Goal: Task Accomplishment & Management: Use online tool/utility

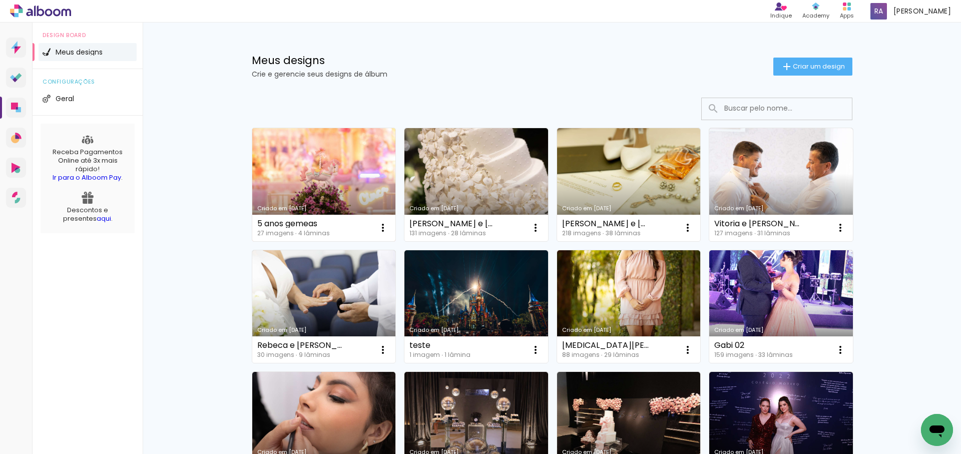
click at [315, 192] on link "Criado em [DATE]" at bounding box center [324, 184] width 144 height 113
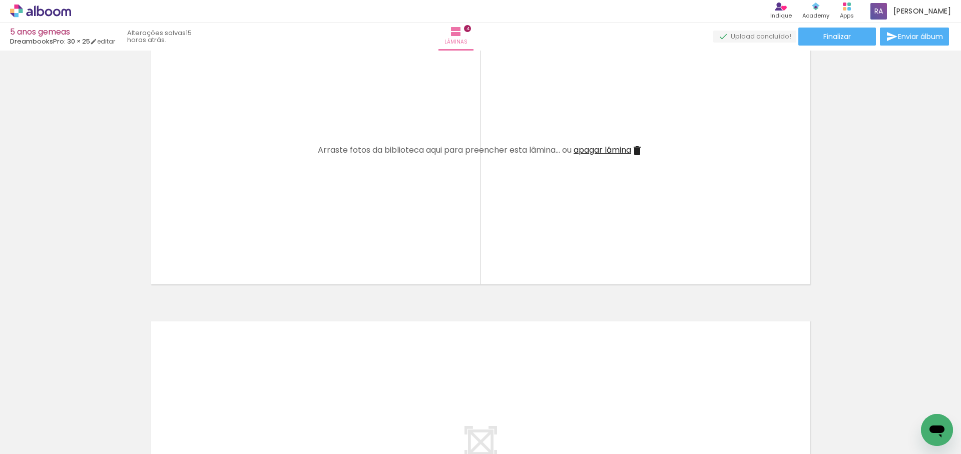
scroll to position [0, 638]
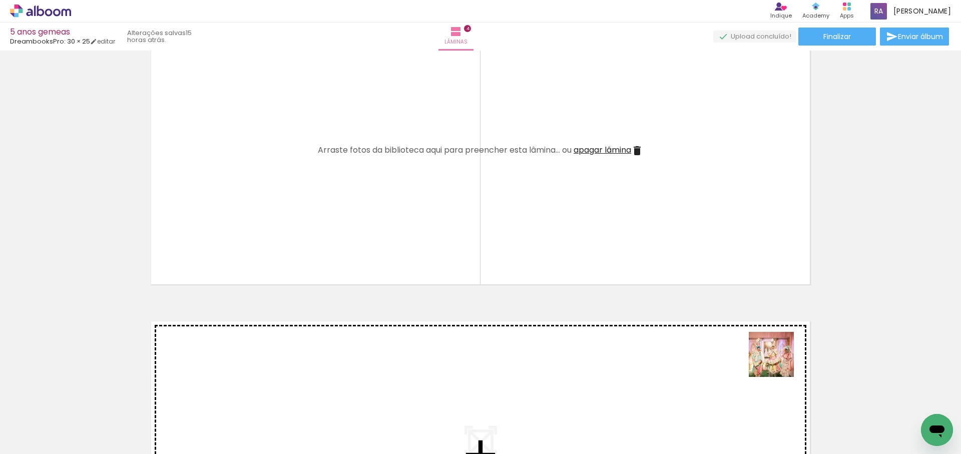
drag, startPoint x: 779, startPoint y: 362, endPoint x: 659, endPoint y: 242, distance: 169.2
click at [656, 243] on quentale-workspace at bounding box center [480, 227] width 961 height 454
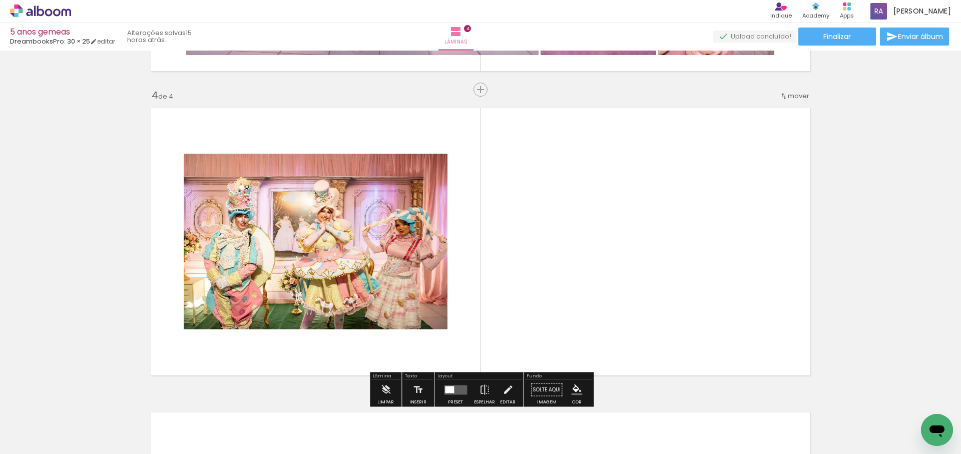
scroll to position [887, 0]
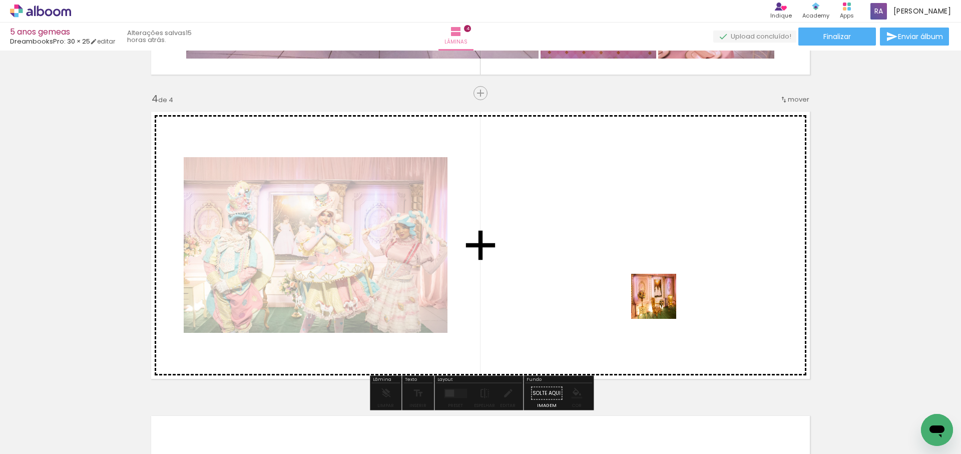
drag, startPoint x: 672, startPoint y: 313, endPoint x: 638, endPoint y: 368, distance: 64.3
click at [656, 300] on quentale-workspace at bounding box center [480, 227] width 961 height 454
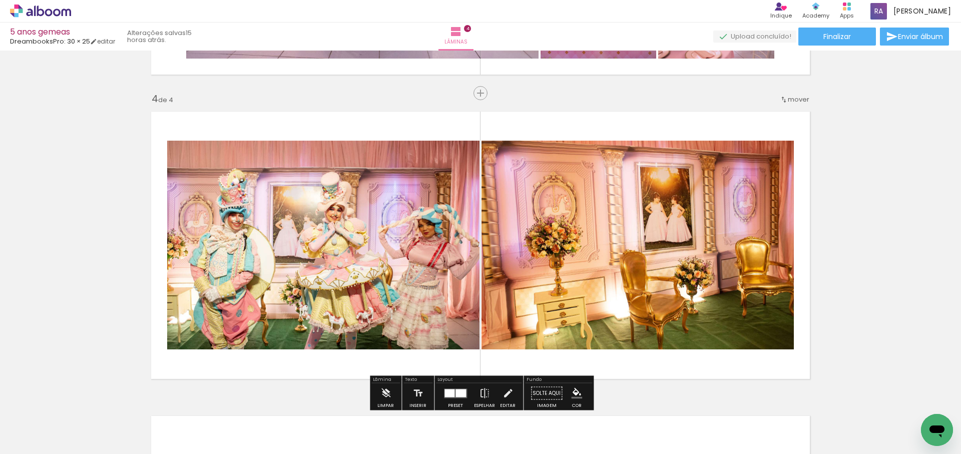
drag, startPoint x: 638, startPoint y: 389, endPoint x: 815, endPoint y: 347, distance: 181.6
click at [649, 264] on quentale-workspace at bounding box center [480, 227] width 961 height 454
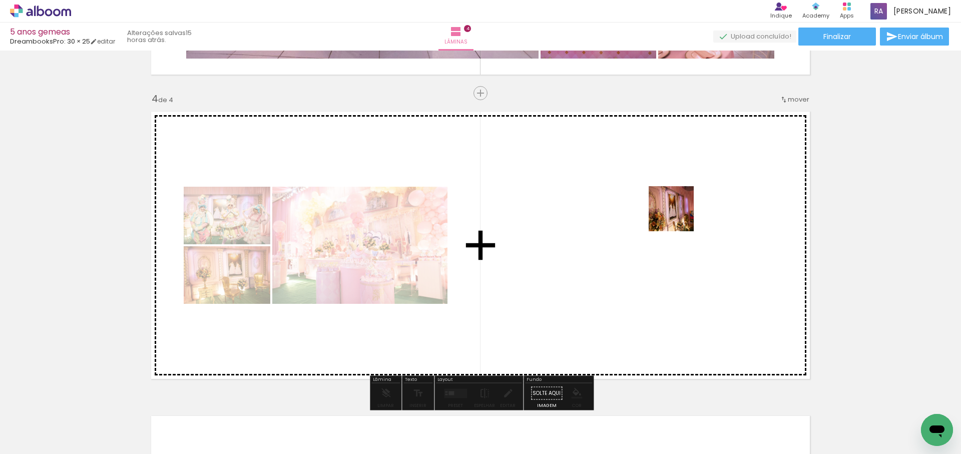
drag, startPoint x: 917, startPoint y: 420, endPoint x: 461, endPoint y: 337, distance: 463.4
click at [626, 192] on quentale-workspace at bounding box center [480, 227] width 961 height 454
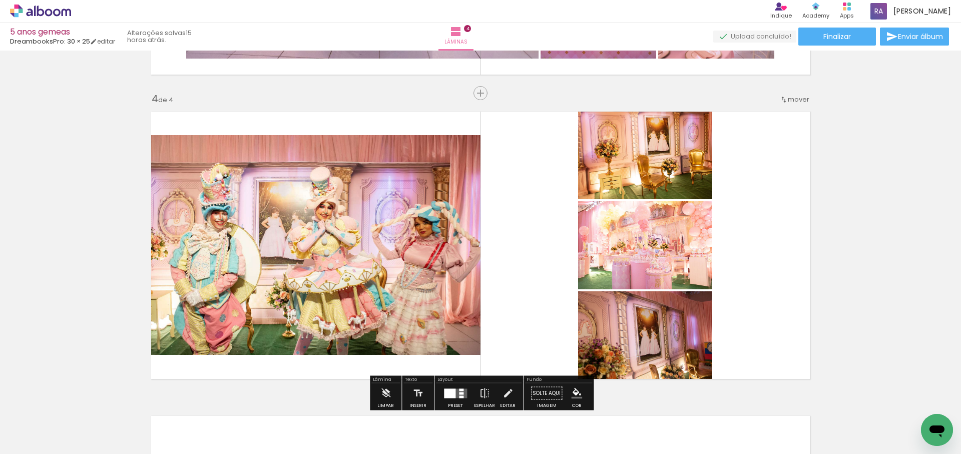
scroll to position [889, 0]
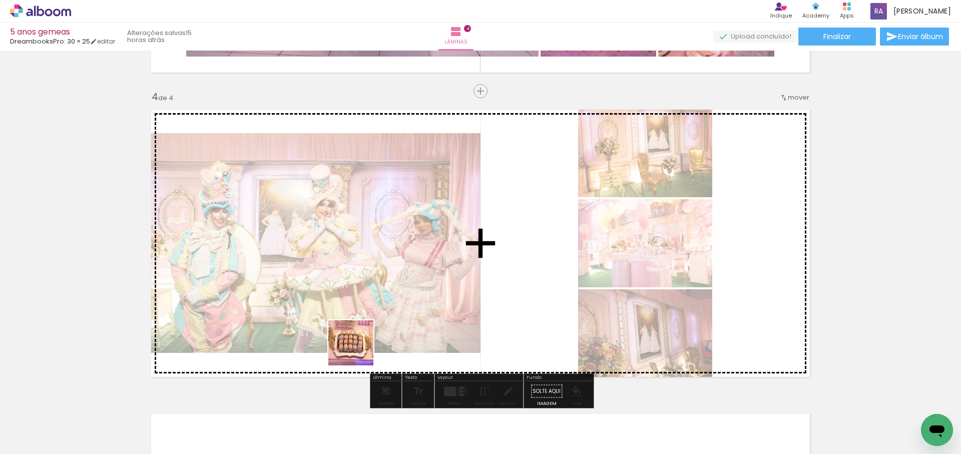
drag, startPoint x: 325, startPoint y: 395, endPoint x: 491, endPoint y: 209, distance: 248.9
click at [491, 209] on quentale-workspace at bounding box center [480, 227] width 961 height 454
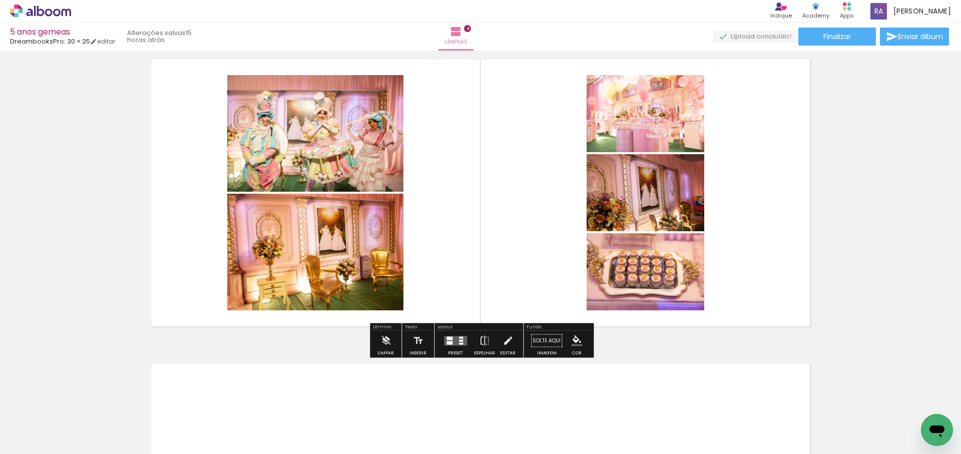
click at [455, 341] on quentale-layouter at bounding box center [455, 341] width 23 height 10
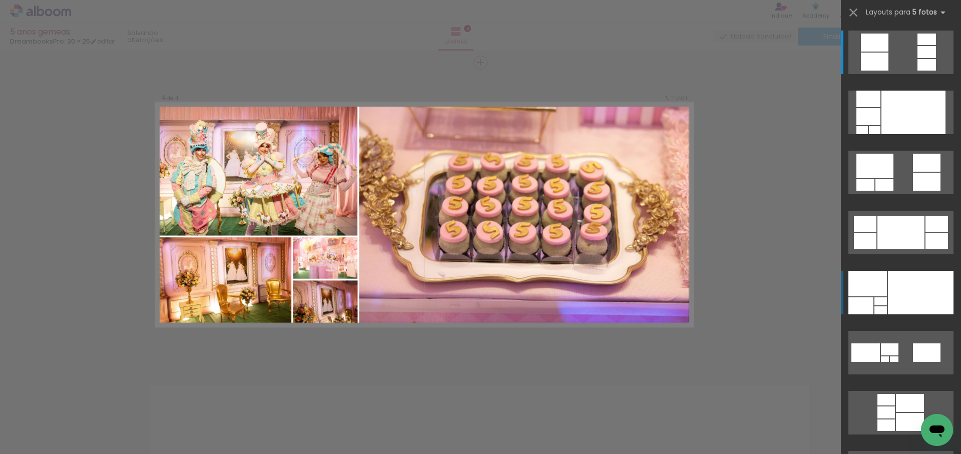
scroll to position [912, 0]
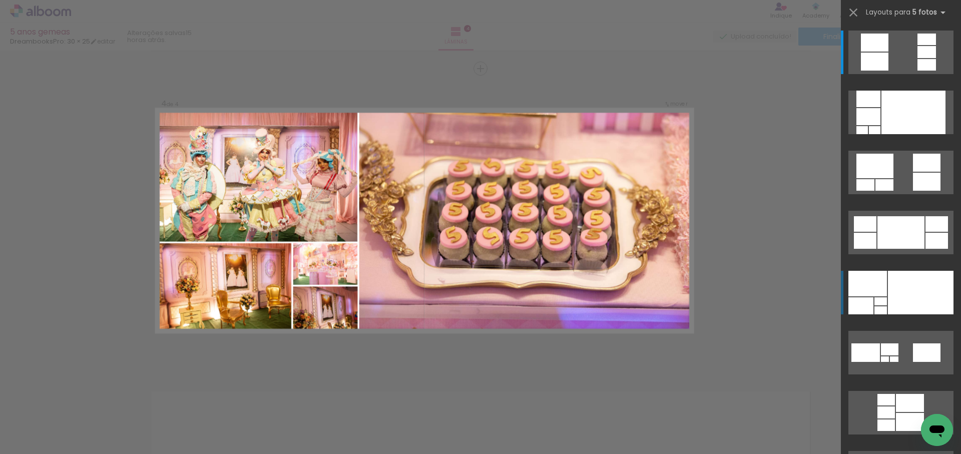
click at [905, 134] on div at bounding box center [914, 113] width 64 height 44
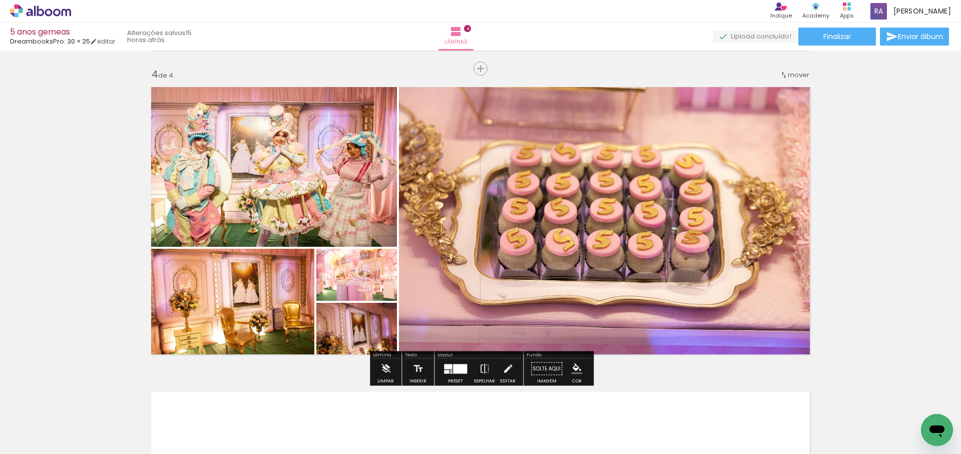
click at [453, 367] on div at bounding box center [460, 369] width 14 height 10
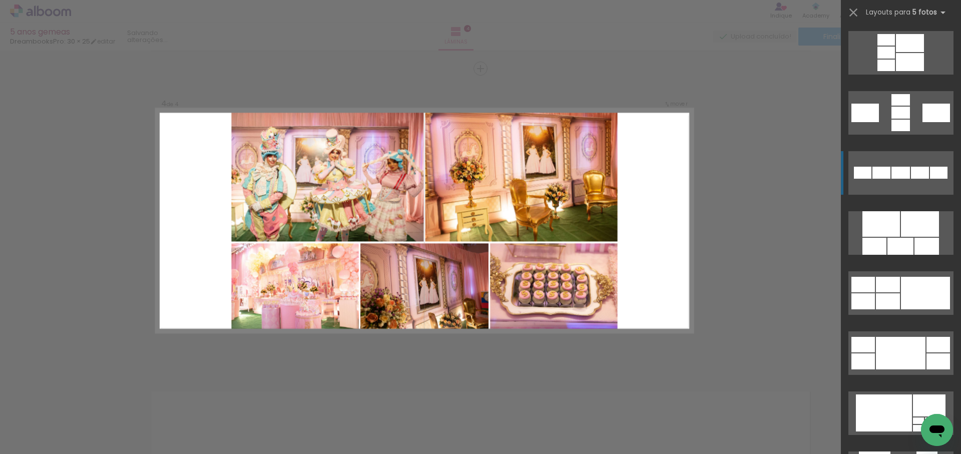
scroll to position [478, 0]
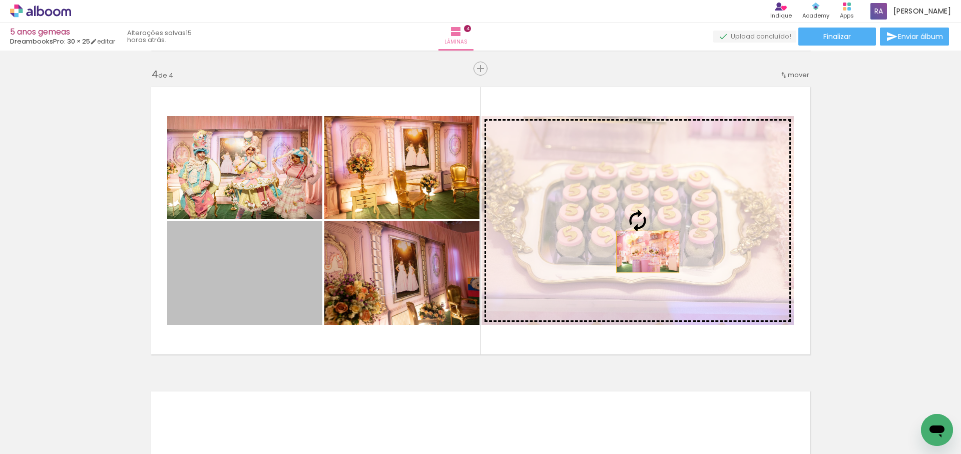
drag, startPoint x: 252, startPoint y: 290, endPoint x: 648, endPoint y: 252, distance: 397.8
click at [0, 0] on slot at bounding box center [0, 0] width 0 height 0
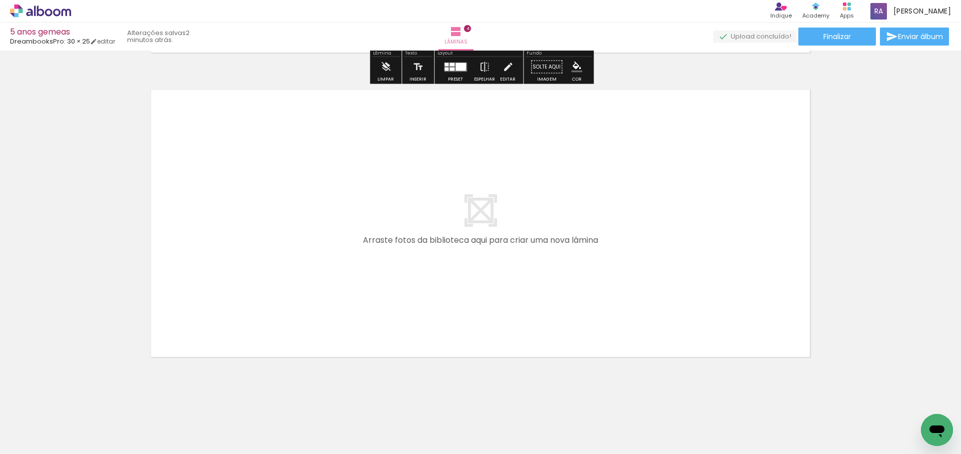
scroll to position [1220, 0]
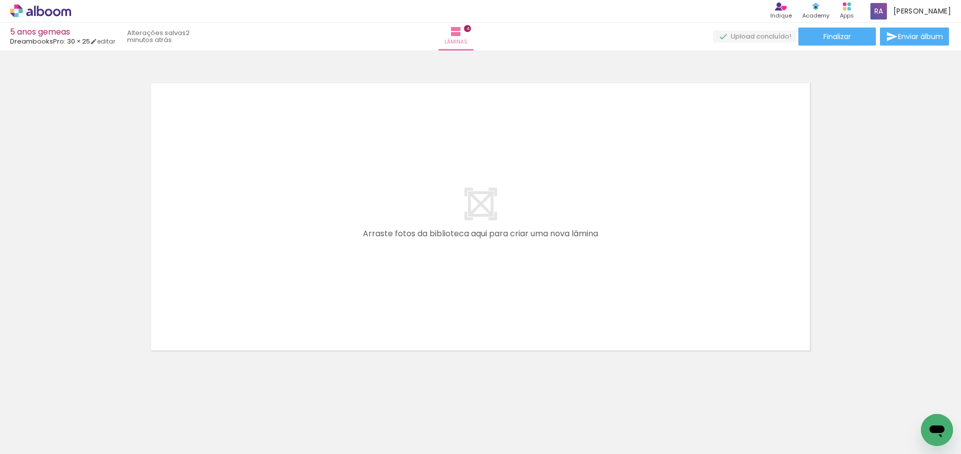
scroll to position [0, 638]
click at [39, 442] on span "Adicionar Fotos" at bounding box center [36, 440] width 30 height 11
click at [0, 0] on input "file" at bounding box center [0, 0] width 0 height 0
drag, startPoint x: 417, startPoint y: 374, endPoint x: 419, endPoint y: 250, distance: 124.2
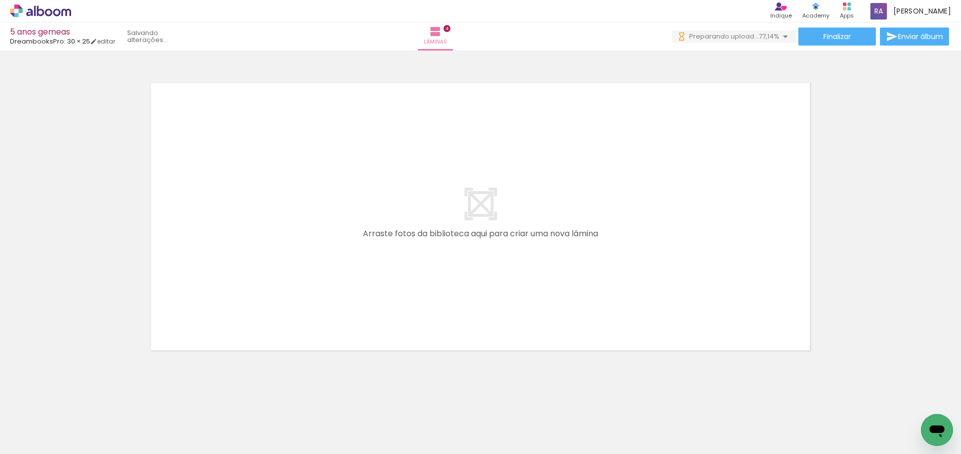
click at [419, 250] on quentale-workspace at bounding box center [480, 227] width 961 height 454
